Goal: Task Accomplishment & Management: Manage account settings

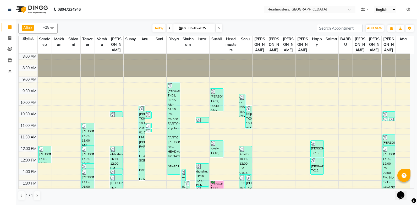
click at [53, 29] on span at bounding box center [52, 28] width 10 height 10
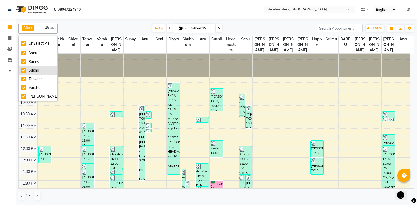
scroll to position [152, 0]
click at [36, 76] on div "Sonu" at bounding box center [37, 73] width 33 height 5
checkbox input "false"
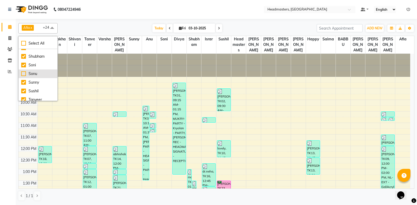
click at [27, 76] on div "Sonu" at bounding box center [37, 73] width 33 height 5
checkbox input "true"
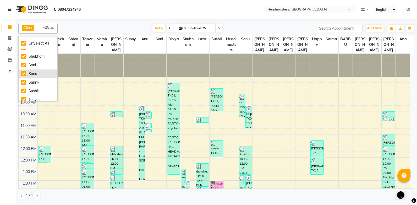
click at [25, 76] on div "Sonu" at bounding box center [37, 73] width 33 height 5
checkbox input "false"
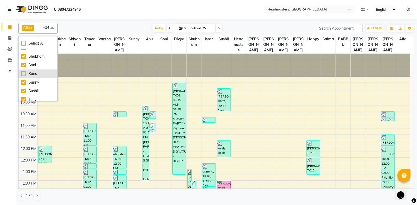
click at [25, 76] on div "Sonu" at bounding box center [37, 73] width 33 height 5
checkbox input "true"
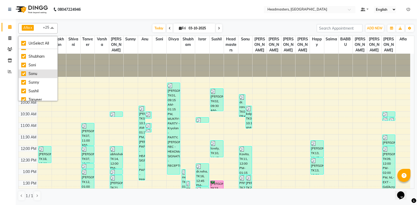
click at [25, 76] on div "Sonu" at bounding box center [37, 73] width 33 height 5
checkbox input "false"
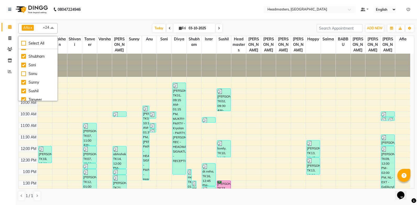
click at [70, 27] on div "[DATE] [DATE]" at bounding box center [187, 28] width 254 height 8
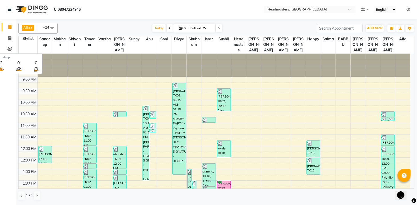
click at [47, 44] on span "Sandeep" at bounding box center [45, 42] width 15 height 12
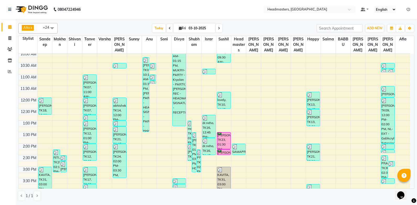
scroll to position [52, 0]
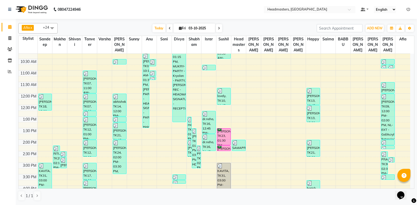
click at [52, 28] on span at bounding box center [52, 28] width 10 height 10
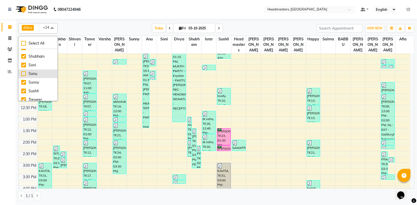
click at [36, 76] on div "Sonu" at bounding box center [37, 73] width 33 height 5
checkbox input "true"
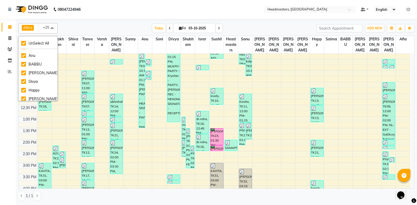
scroll to position [0, 0]
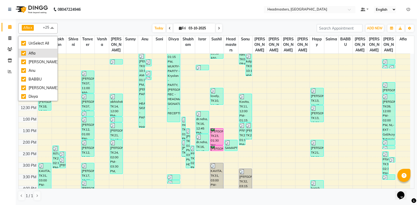
click at [33, 53] on div "Afia" at bounding box center [37, 52] width 33 height 5
checkbox input "false"
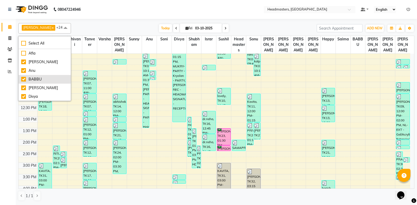
click at [30, 77] on div "BABBU" at bounding box center [44, 78] width 47 height 5
checkbox input "false"
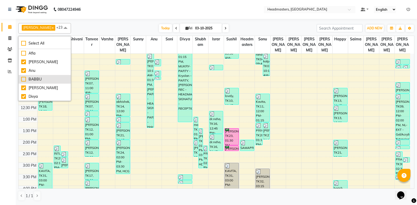
scroll to position [26, 0]
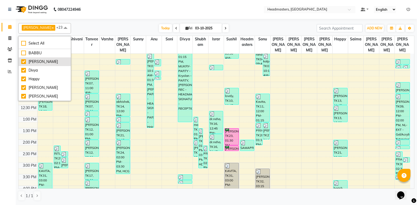
click at [31, 64] on div "[PERSON_NAME]" at bounding box center [44, 61] width 47 height 5
checkbox input "false"
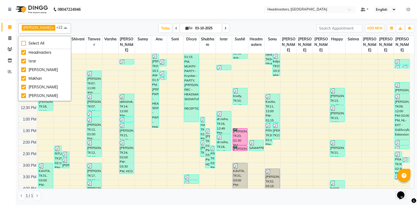
scroll to position [105, 0]
click at [31, 68] on div "[PERSON_NAME]" at bounding box center [44, 69] width 47 height 5
checkbox input "false"
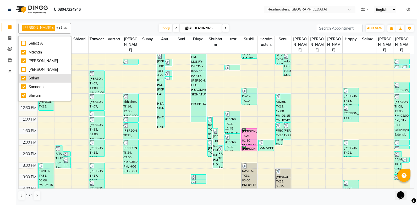
click at [31, 79] on div "Saima" at bounding box center [44, 77] width 47 height 5
checkbox input "false"
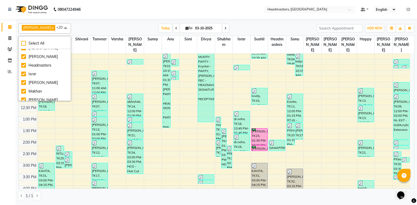
scroll to position [78, 0]
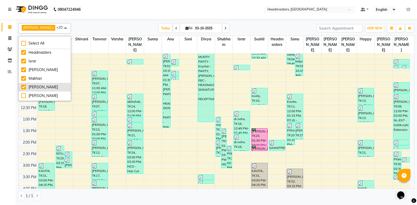
click at [32, 85] on div "[PERSON_NAME]" at bounding box center [44, 86] width 47 height 5
checkbox input "false"
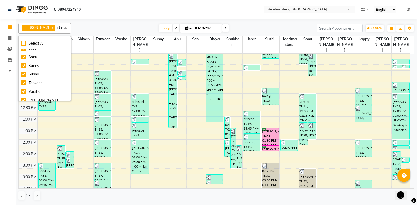
scroll to position [173, 0]
click at [33, 87] on div "Varsha" at bounding box center [44, 87] width 47 height 5
checkbox input "false"
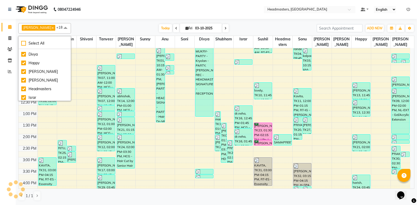
scroll to position [16, 0]
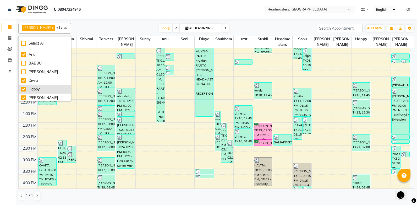
click at [37, 89] on div "Happy" at bounding box center [44, 88] width 47 height 5
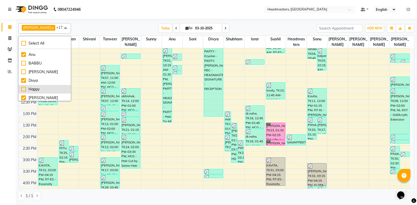
click at [37, 89] on div "Happy" at bounding box center [44, 88] width 47 height 5
checkbox input "true"
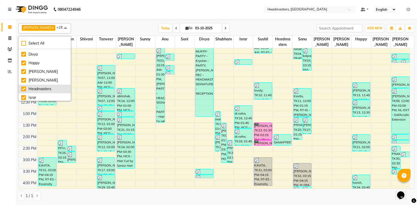
scroll to position [68, 0]
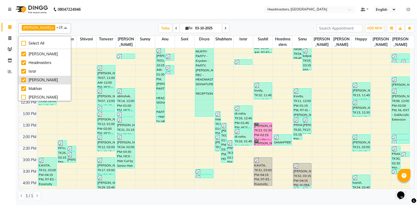
click at [33, 79] on div "[PERSON_NAME]" at bounding box center [44, 79] width 47 height 5
checkbox input "false"
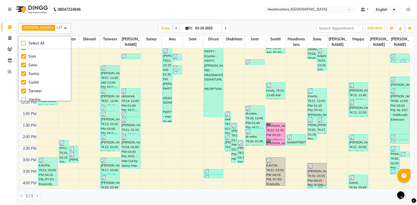
scroll to position [173, 0]
click at [81, 46] on th "Shivani" at bounding box center [89, 42] width 21 height 12
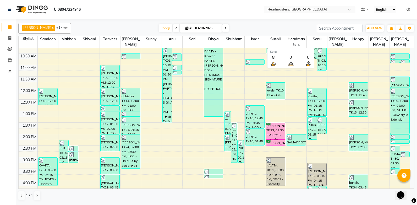
click at [310, 43] on th "Sonu" at bounding box center [316, 42] width 21 height 12
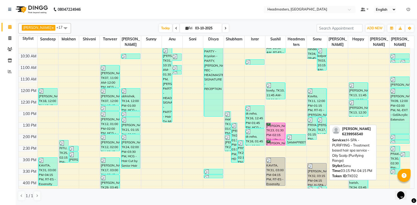
scroll to position [78, 0]
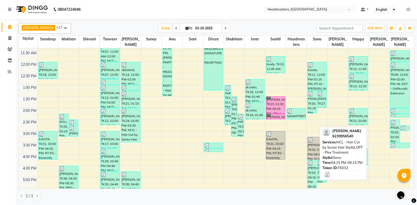
click at [310, 164] on img at bounding box center [309, 162] width 5 height 5
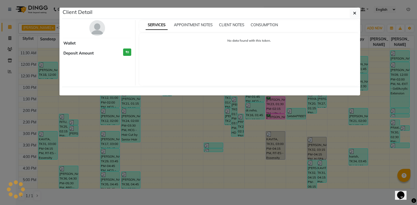
select select "3"
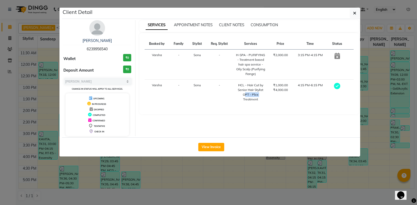
drag, startPoint x: 243, startPoint y: 93, endPoint x: 259, endPoint y: 94, distance: 16.2
click at [259, 94] on div "OPT - Plex Treatment" at bounding box center [251, 96] width 30 height 9
copy div "OPT - Plex"
click at [352, 16] on button "button" at bounding box center [354, 13] width 10 height 10
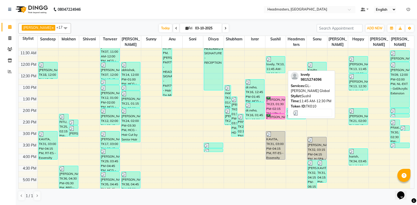
click at [269, 63] on div "lovely, TK10, 11:45 AM-12:30 PM, GL-[PERSON_NAME] Global" at bounding box center [275, 64] width 19 height 16
select select "3"
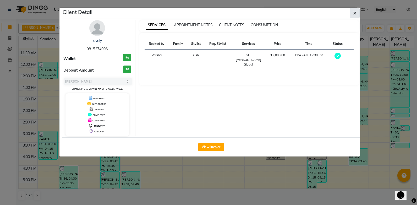
click at [352, 15] on button "button" at bounding box center [354, 13] width 10 height 10
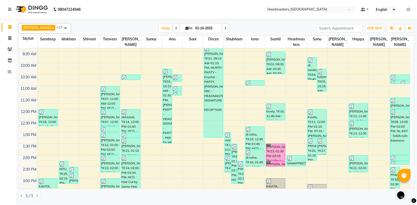
scroll to position [26, 0]
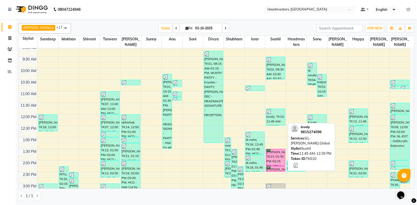
click at [268, 114] on div "lovely, TK10, 11:45 AM-12:30 PM, GL-[PERSON_NAME] Global" at bounding box center [275, 117] width 19 height 16
select select "3"
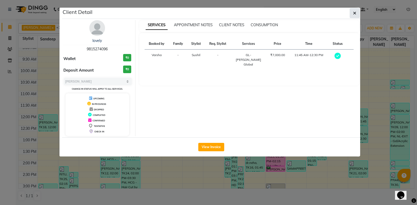
click at [356, 14] on icon "button" at bounding box center [354, 13] width 3 height 4
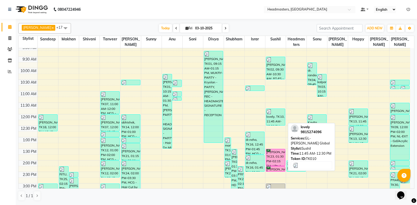
click at [268, 114] on div "lovely, TK10, 11:45 AM-12:30 PM, GL-[PERSON_NAME] Global" at bounding box center [275, 117] width 19 height 16
select select "3"
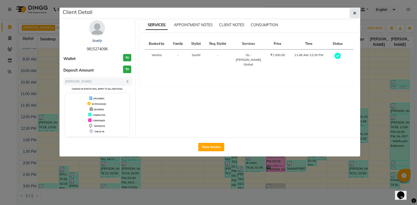
click at [353, 14] on icon "button" at bounding box center [354, 13] width 3 height 4
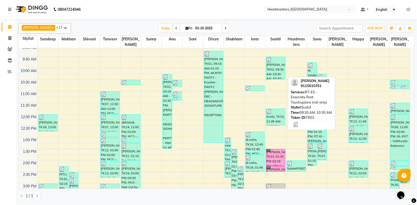
click at [268, 63] on div "[PERSON_NAME], TK02, 09:30 AM-10:30 AM, RT-ES - Essensity Root Touchup(one inch…" at bounding box center [275, 68] width 19 height 22
select select "3"
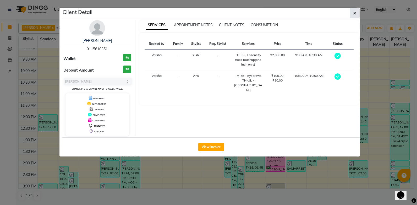
click at [353, 13] on icon "button" at bounding box center [354, 13] width 3 height 4
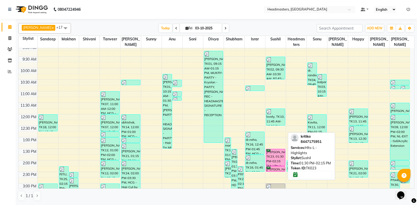
scroll to position [52, 0]
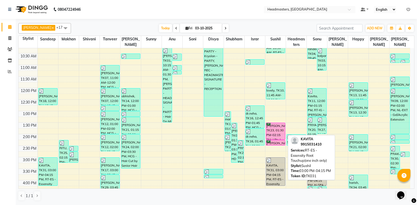
click at [270, 163] on div "KAVITA, TK31, 03:00 PM-04:15 PM, RT-ES - Essensity Root Touchup(one inch only)" at bounding box center [275, 171] width 19 height 28
select select "3"
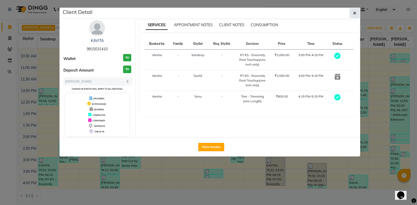
click at [353, 15] on icon "button" at bounding box center [354, 13] width 3 height 4
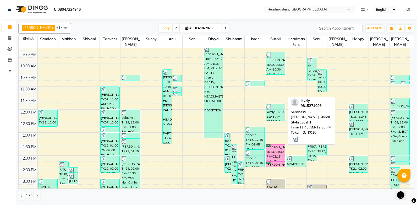
scroll to position [26, 0]
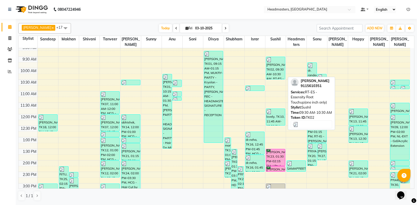
click at [269, 64] on div "[PERSON_NAME], TK02, 09:30 AM-10:30 AM, RT-ES - Essensity Root Touchup(one inch…" at bounding box center [275, 68] width 19 height 22
select select "3"
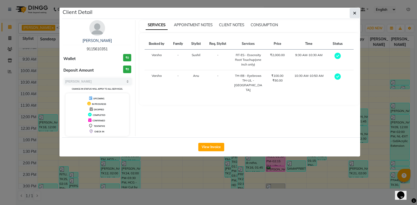
click at [355, 14] on icon "button" at bounding box center [354, 13] width 3 height 4
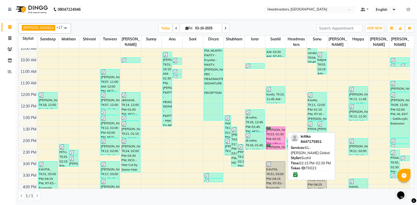
scroll to position [52, 0]
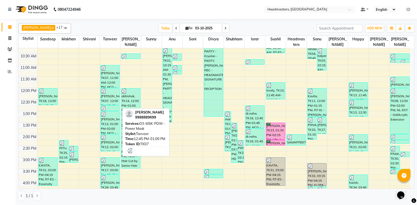
click at [104, 109] on img at bounding box center [103, 108] width 5 height 5
select select "3"
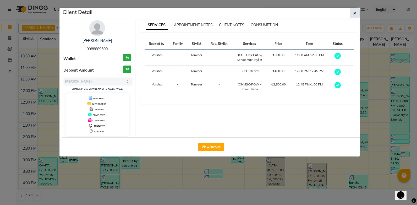
click at [354, 13] on icon "button" at bounding box center [354, 13] width 3 height 4
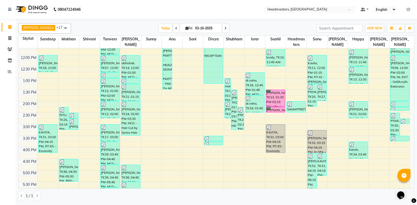
scroll to position [105, 0]
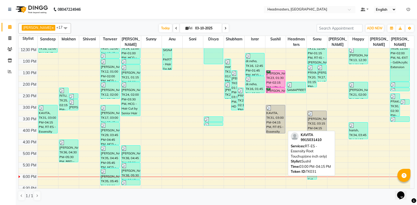
click at [268, 109] on img at bounding box center [268, 107] width 5 height 5
select select "3"
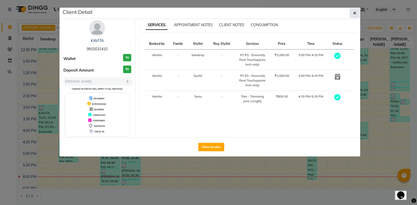
click at [357, 14] on button "button" at bounding box center [354, 13] width 10 height 10
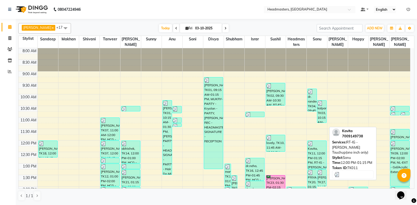
scroll to position [26, 0]
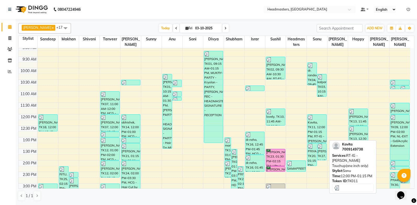
click at [310, 119] on img at bounding box center [309, 117] width 5 height 5
select select "3"
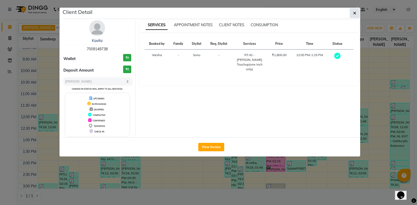
click at [353, 12] on icon "button" at bounding box center [354, 13] width 3 height 4
